Goal: Information Seeking & Learning: Learn about a topic

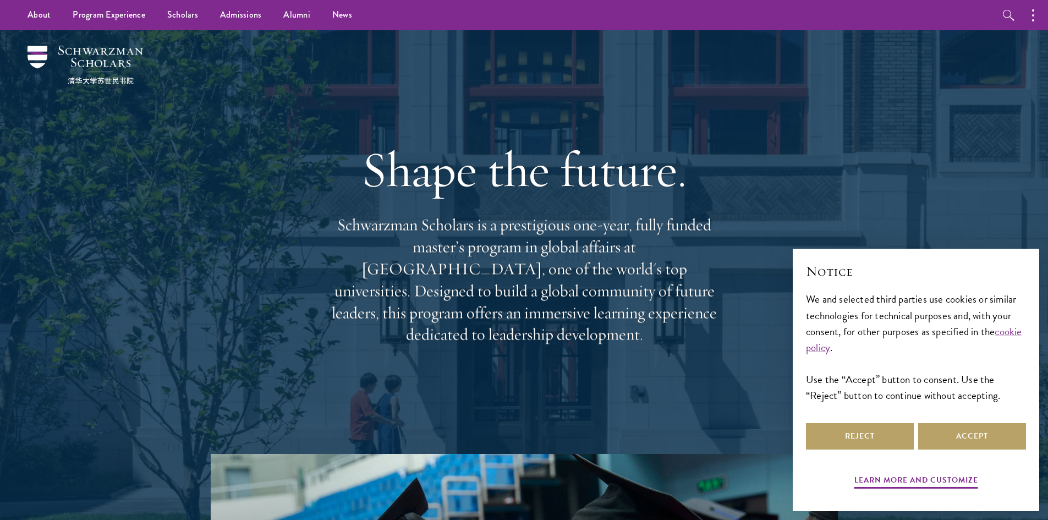
drag, startPoint x: 708, startPoint y: 335, endPoint x: 336, endPoint y: 230, distance: 386.0
click at [336, 230] on div "Shape the future. Schwarzman Scholars is a prestigious one-year, fully funded m…" at bounding box center [524, 242] width 396 height 317
click at [874, 435] on button "Reject" at bounding box center [860, 436] width 108 height 26
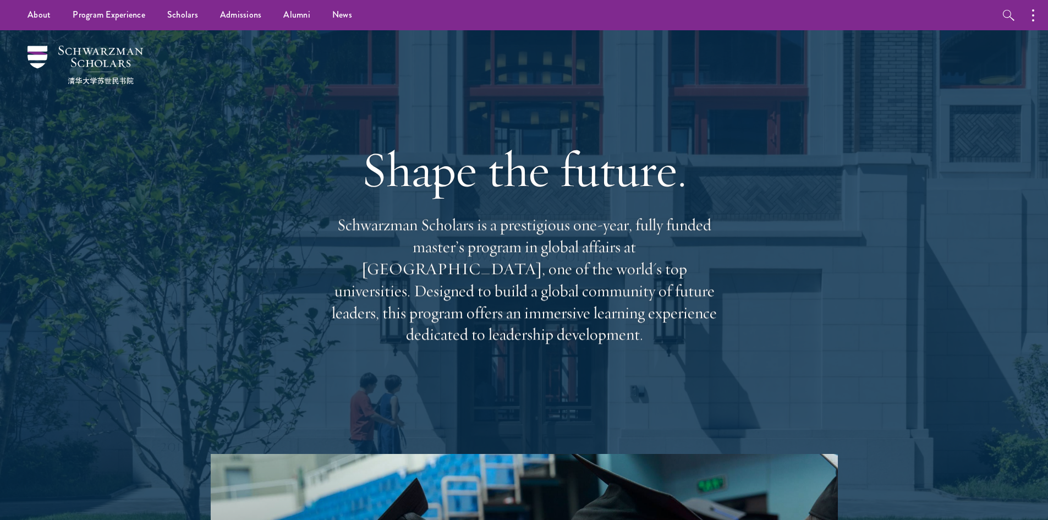
click at [131, 287] on div "Shape the future. Schwarzman Scholars is a prestigious one-year, fully funded m…" at bounding box center [524, 242] width 792 height 424
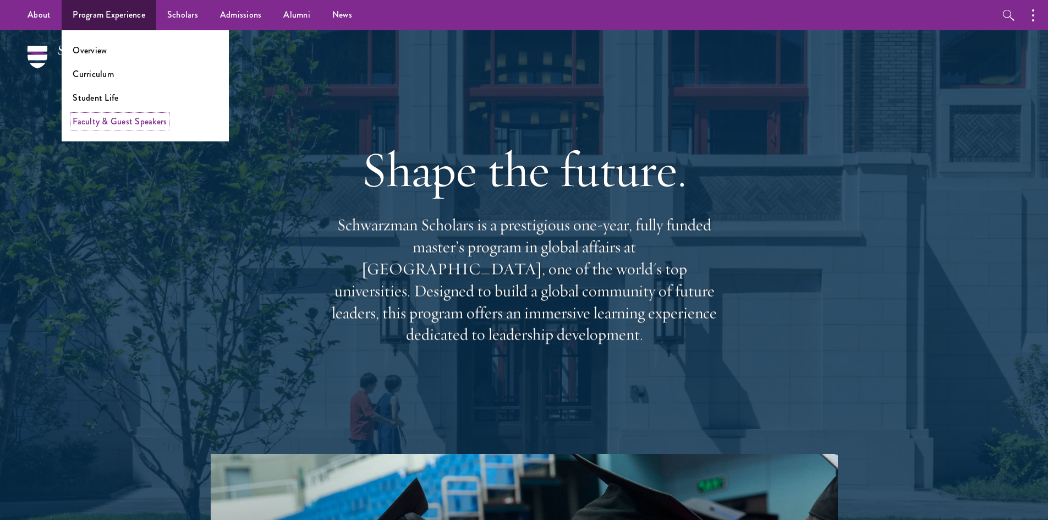
click at [111, 123] on link "Faculty & Guest Speakers" at bounding box center [120, 121] width 94 height 13
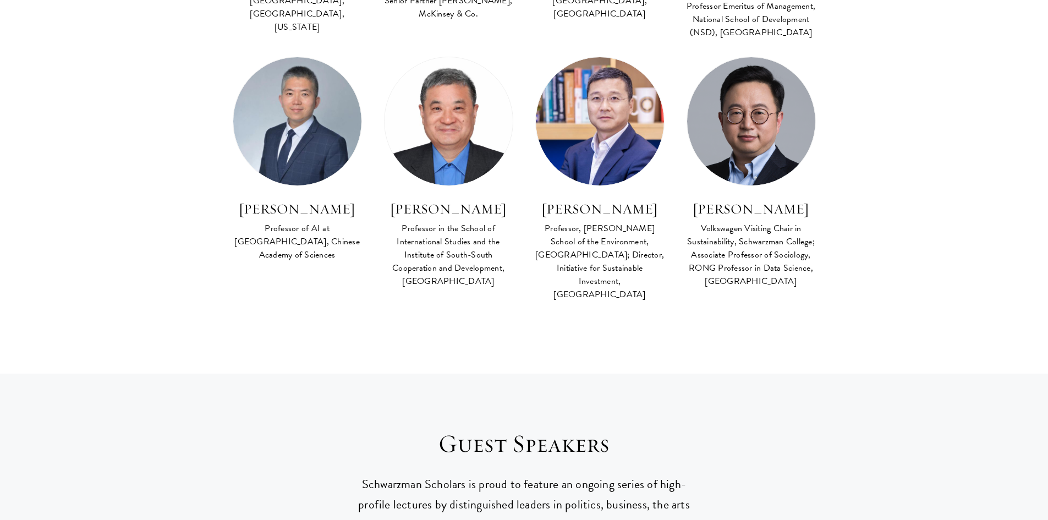
scroll to position [289, 0]
